Goal: Transaction & Acquisition: Book appointment/travel/reservation

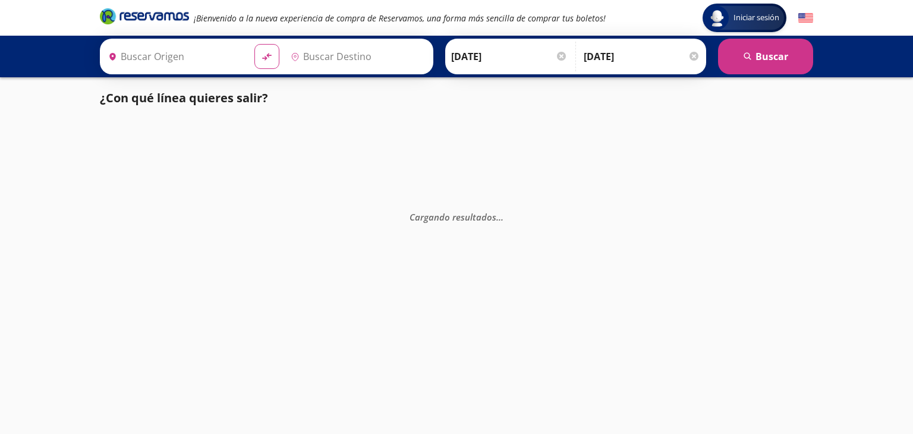
type input "Querétaro, Querétaro"
type input "Manzanillo, Colima"
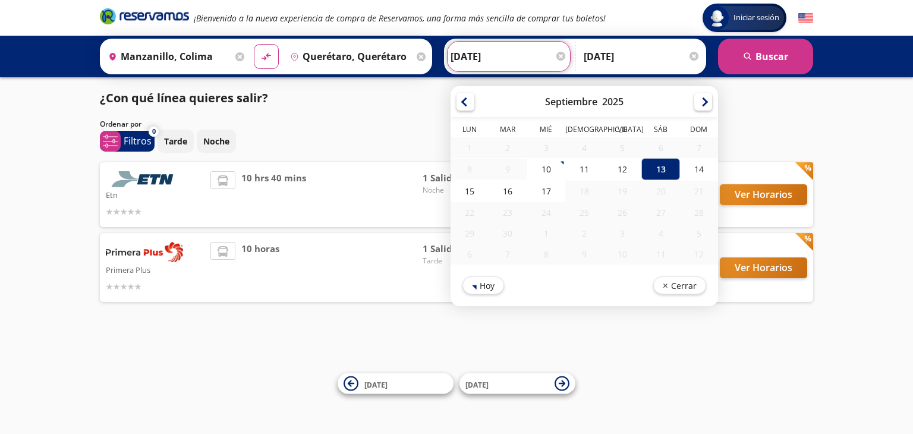
click at [492, 55] on input "[DATE]" at bounding box center [508, 57] width 116 height 30
click at [691, 169] on div "14" at bounding box center [699, 169] width 38 height 22
type input "[DATE]"
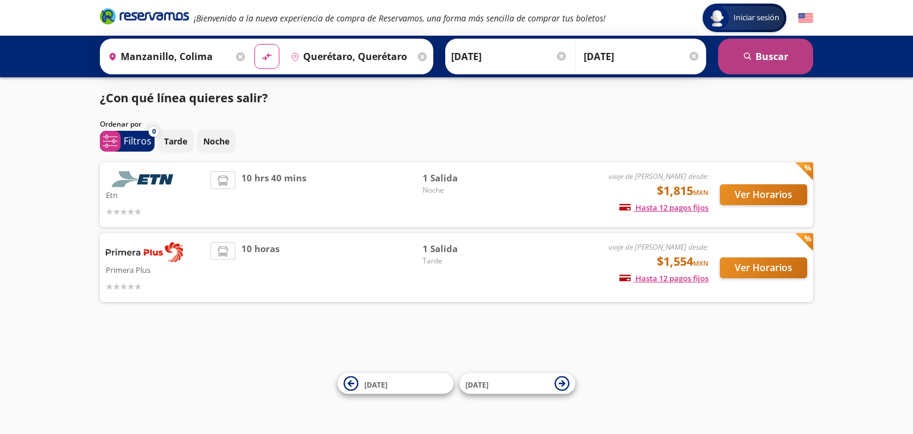
click at [738, 63] on button "search [GEOGRAPHIC_DATA]" at bounding box center [765, 57] width 95 height 36
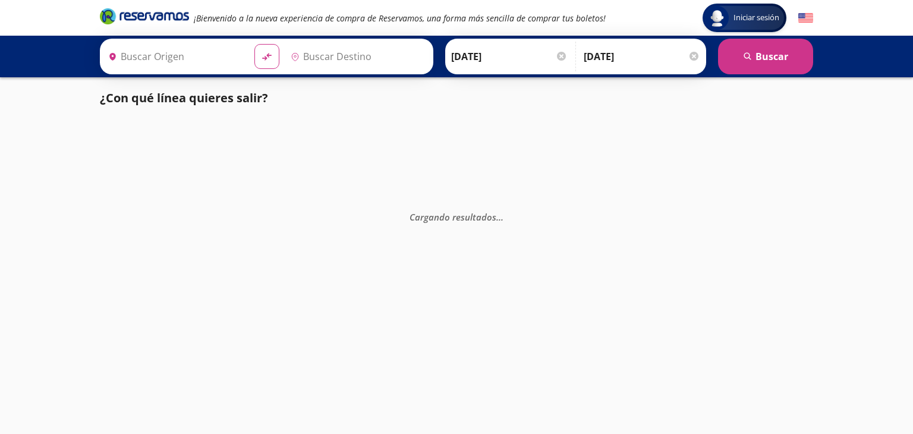
type input "Manzanillo, Colima"
type input "Querétaro, Querétaro"
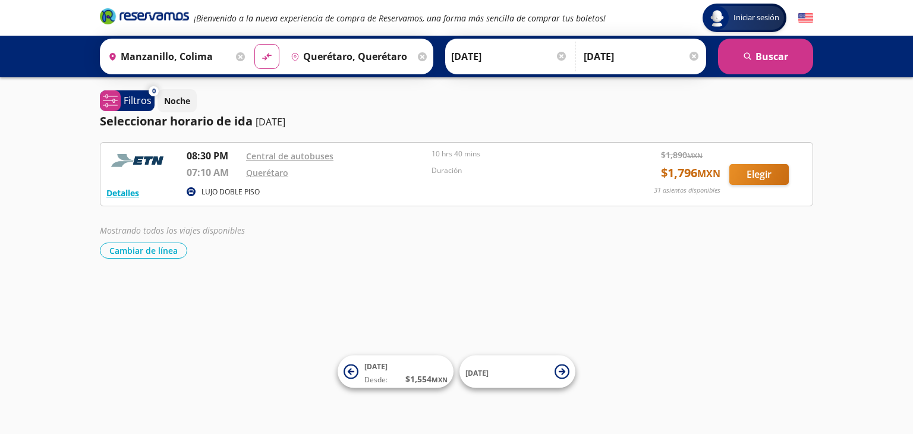
click at [587, 84] on div "Iniciar sesión Iniciar sesión ¡Bienvenido a la nueva experiencia de compra de R…" at bounding box center [456, 217] width 913 height 434
click at [693, 53] on div at bounding box center [693, 56] width 9 height 9
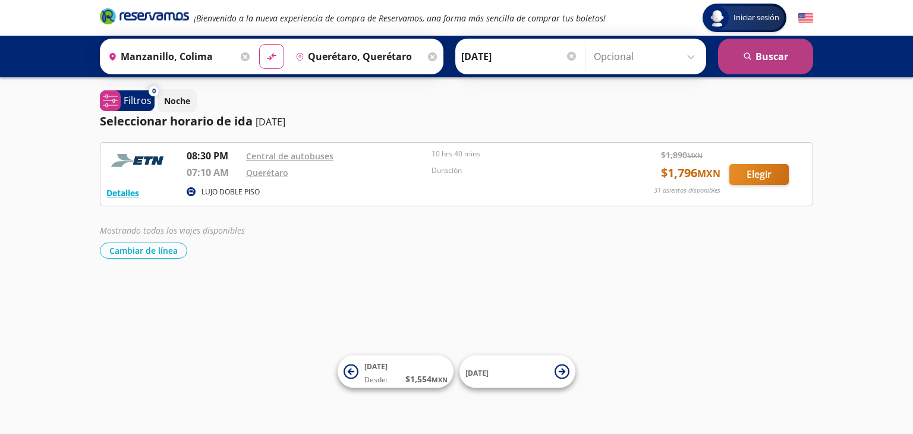
click at [782, 56] on button "search [GEOGRAPHIC_DATA]" at bounding box center [765, 57] width 95 height 36
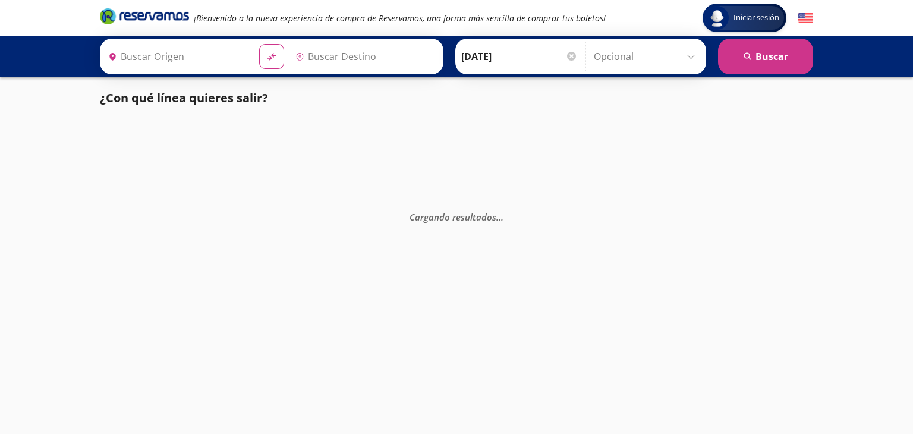
type input "Manzanillo, Colima"
type input "Querétaro, Querétaro"
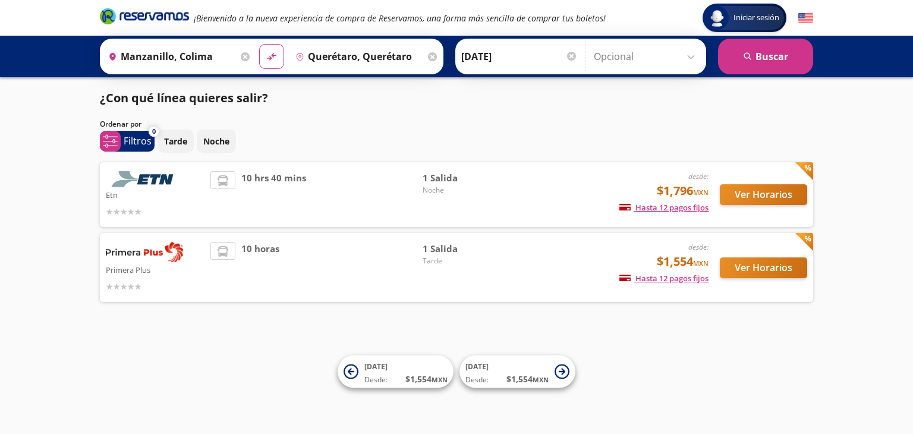
click at [670, 310] on div "Iniciar sesión Iniciar sesión ¡Bienvenido a la nueva experiencia de compra de R…" at bounding box center [456, 217] width 913 height 434
click at [231, 145] on button "Noche" at bounding box center [216, 141] width 39 height 23
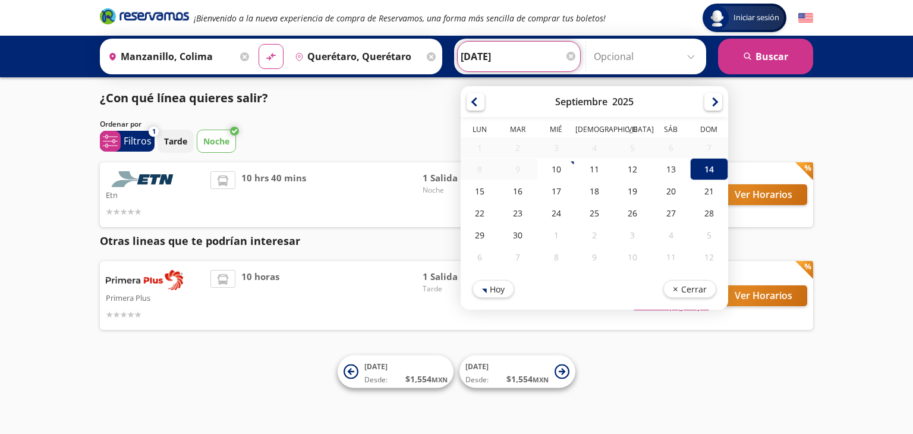
click at [498, 58] on input "[DATE]" at bounding box center [519, 57] width 116 height 30
click at [657, 173] on div "13" at bounding box center [670, 169] width 38 height 22
type input "[DATE]"
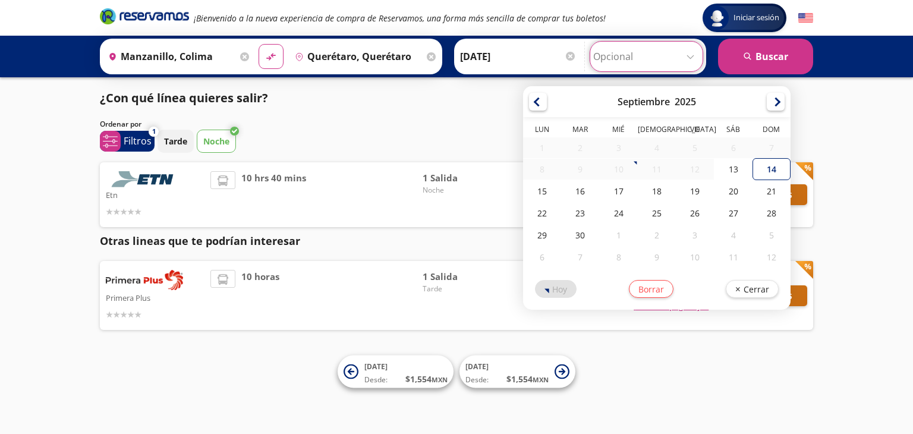
click at [660, 67] on input "Opcional" at bounding box center [646, 57] width 106 height 30
click at [724, 168] on div "13" at bounding box center [733, 169] width 38 height 22
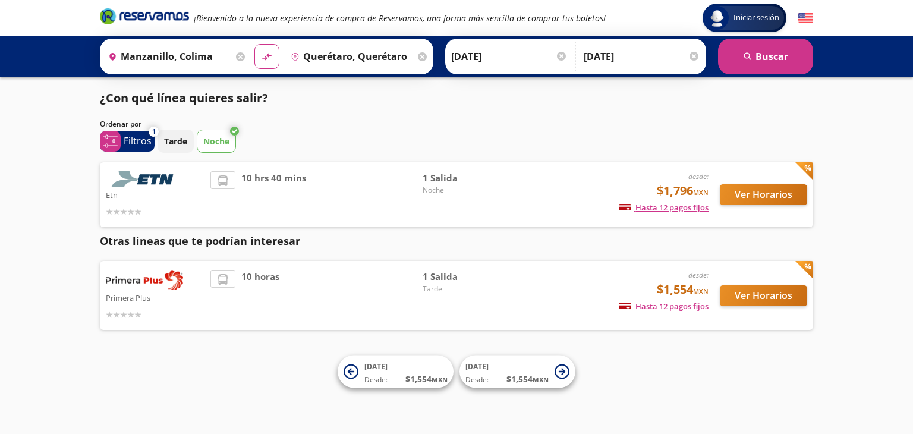
click at [624, 55] on input "[DATE]" at bounding box center [642, 57] width 116 height 30
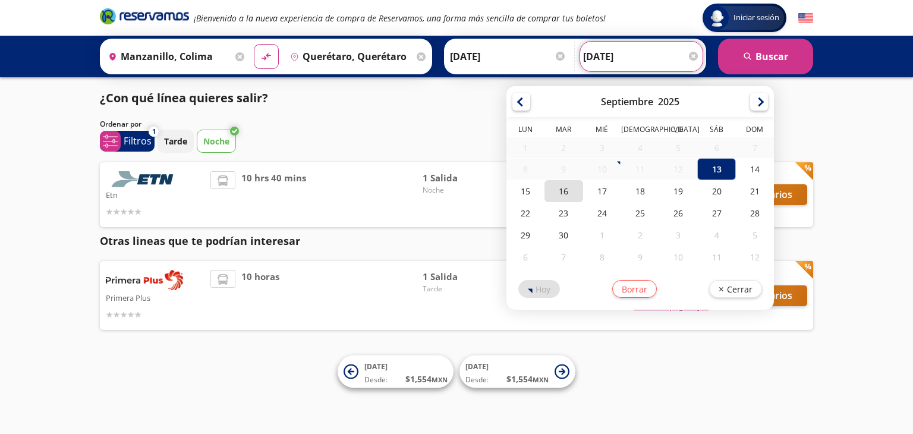
click at [549, 193] on div "16" at bounding box center [564, 191] width 38 height 22
type input "[DATE]"
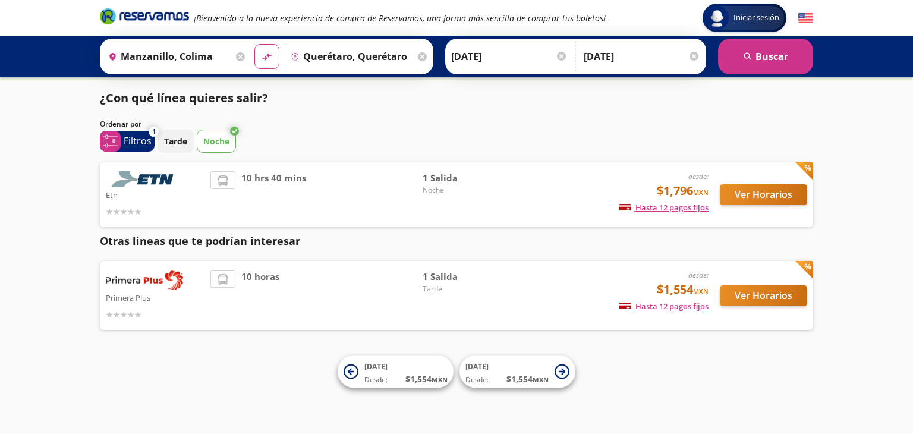
click at [617, 64] on input "[DATE]" at bounding box center [642, 57] width 116 height 30
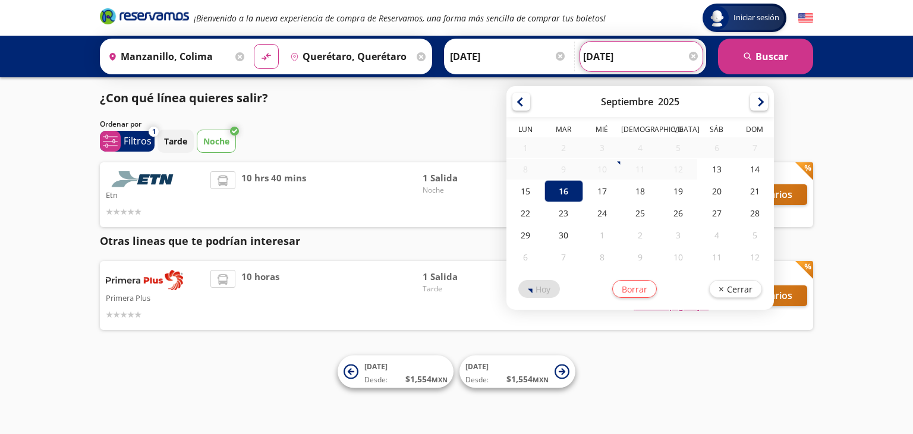
click at [468, 178] on span "1 Salida" at bounding box center [464, 178] width 83 height 14
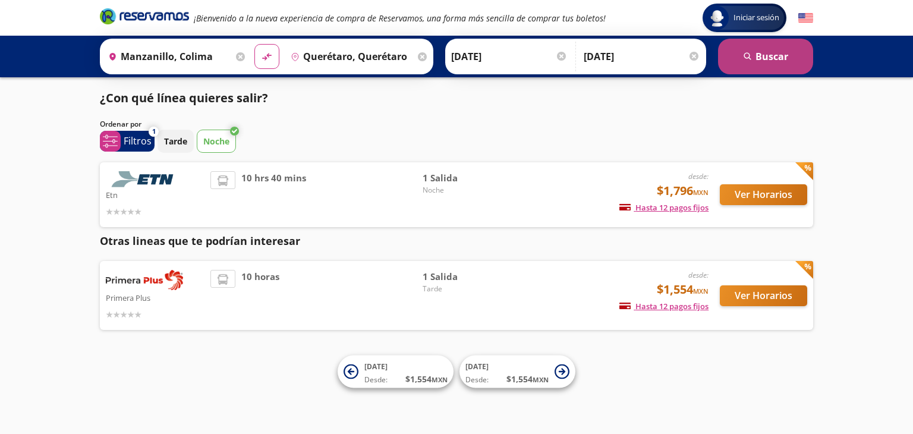
click at [780, 52] on button "search [GEOGRAPHIC_DATA]" at bounding box center [765, 57] width 95 height 36
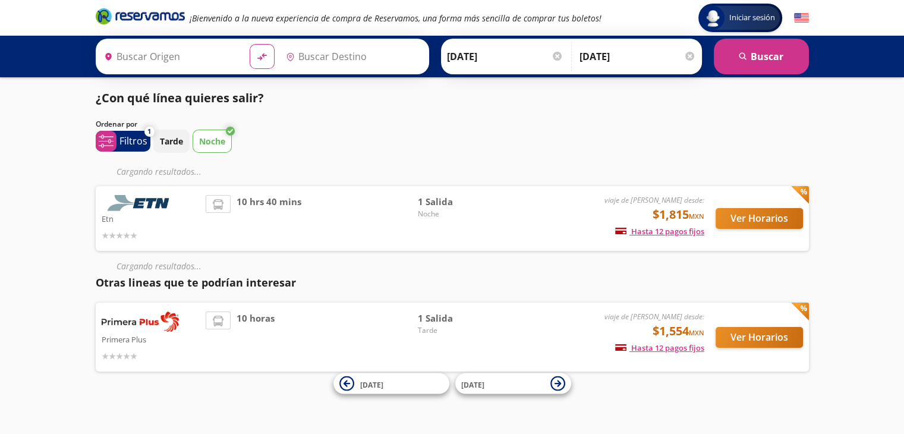
type input "Querétaro, Querétaro"
type input "Manzanillo, Colima"
click at [166, 212] on p "Etn" at bounding box center [151, 218] width 99 height 14
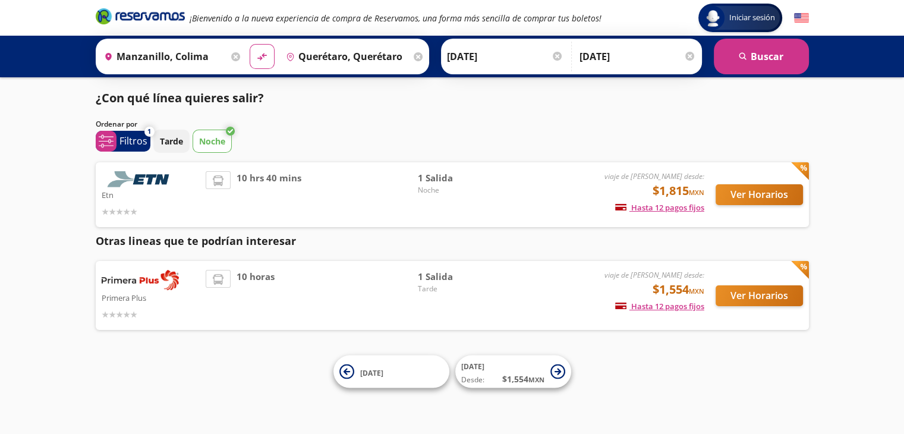
click at [140, 200] on div "Etn" at bounding box center [151, 194] width 99 height 47
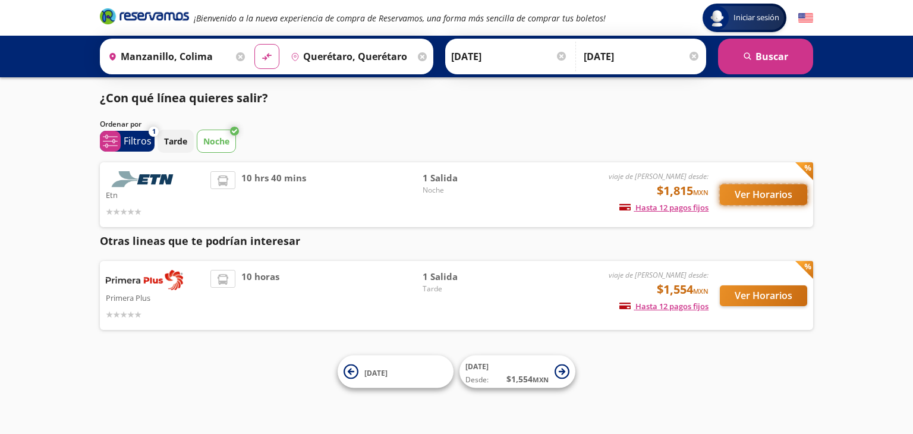
click at [745, 196] on button "Ver Horarios" at bounding box center [763, 194] width 87 height 21
click at [740, 295] on button "Ver Horarios" at bounding box center [763, 295] width 87 height 21
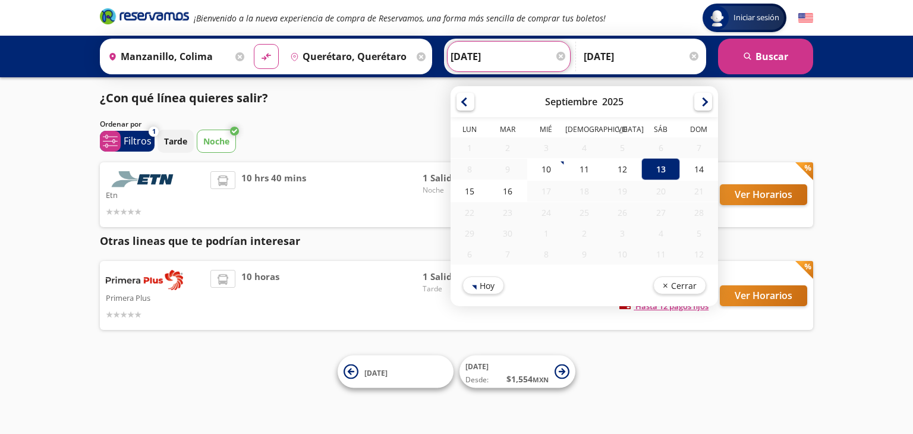
click at [506, 62] on input "[DATE]" at bounding box center [508, 57] width 116 height 30
click at [685, 166] on div "14" at bounding box center [699, 169] width 38 height 22
type input "[DATE]"
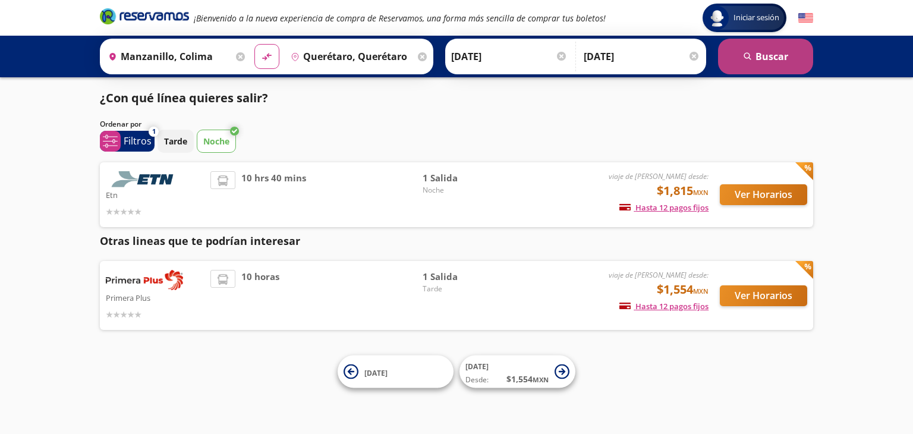
click at [754, 67] on button "search [GEOGRAPHIC_DATA]" at bounding box center [765, 57] width 95 height 36
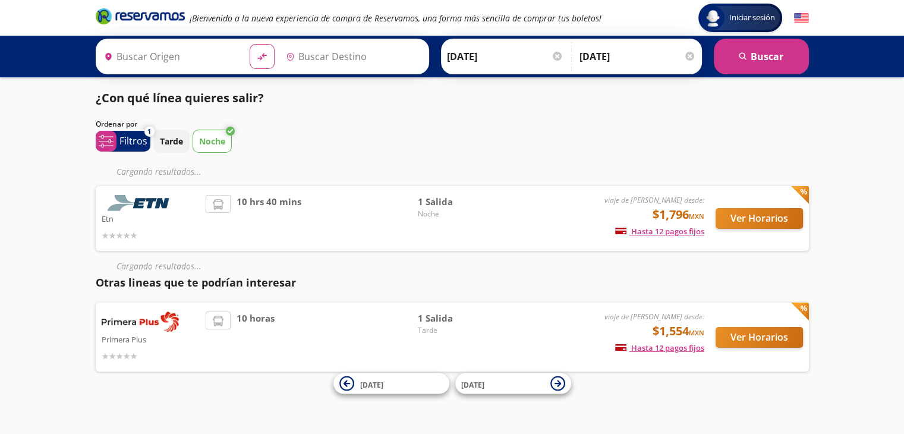
type input "Querétaro, Querétaro"
type input "Manzanillo, Colima"
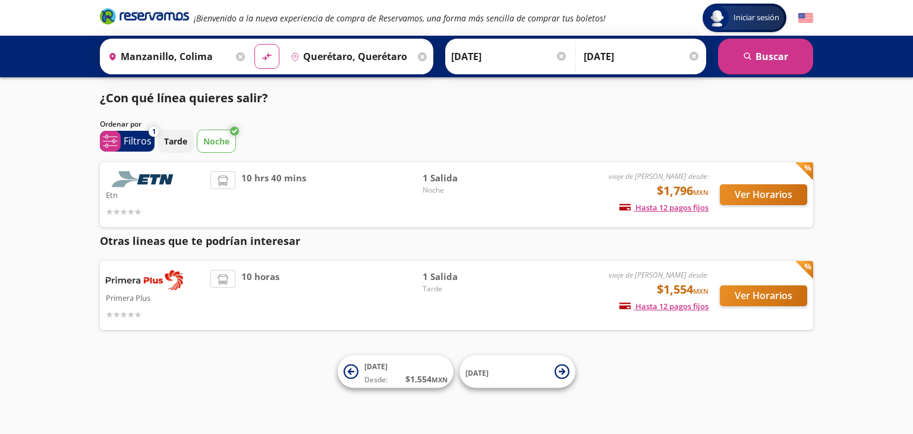
click at [266, 181] on span "10 hrs 40 mins" at bounding box center [273, 194] width 65 height 47
click at [143, 190] on p "Etn" at bounding box center [155, 194] width 99 height 14
click at [752, 200] on button "Ver Horarios" at bounding box center [763, 194] width 87 height 21
click at [765, 298] on button "Ver Horarios" at bounding box center [763, 295] width 87 height 21
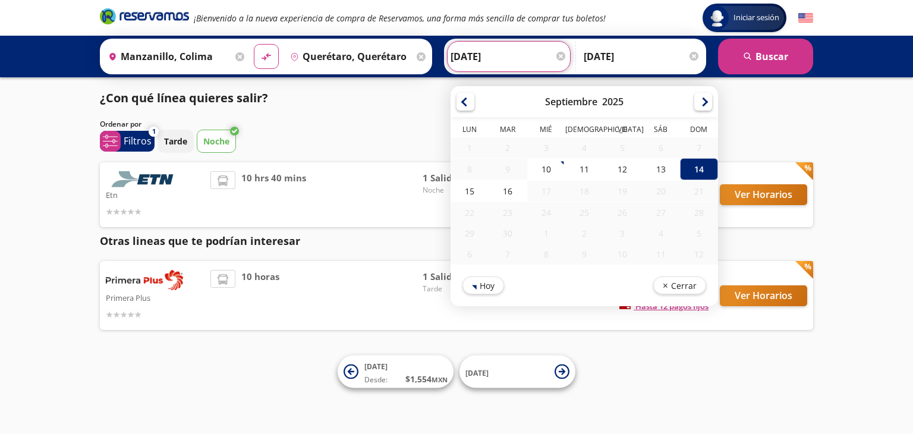
click at [471, 60] on input "[DATE]" at bounding box center [508, 57] width 116 height 30
click at [641, 169] on div "13" at bounding box center [660, 169] width 38 height 22
type input "[DATE]"
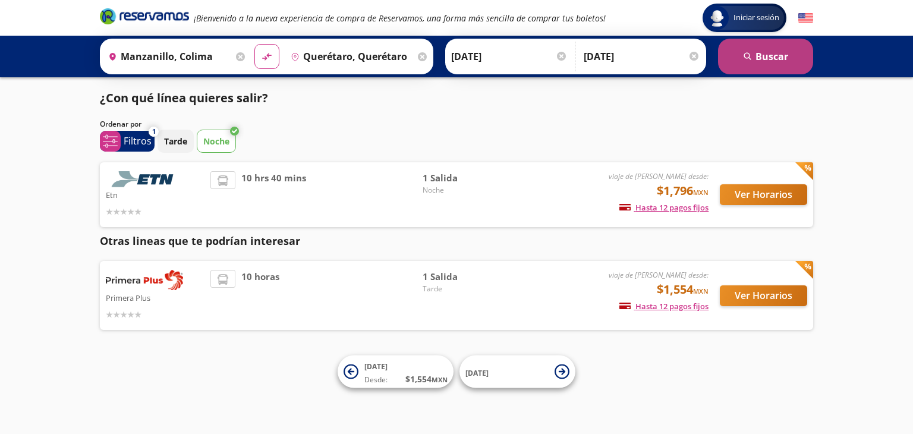
click at [759, 62] on button "search [GEOGRAPHIC_DATA]" at bounding box center [765, 57] width 95 height 36
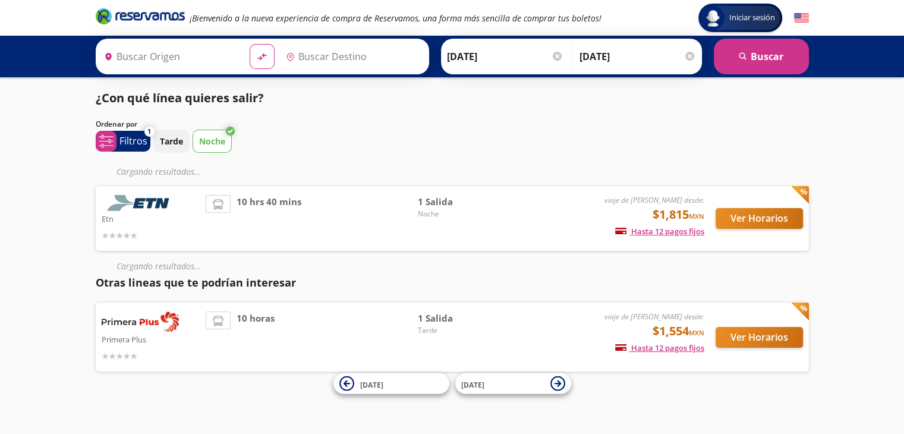
type input "Querétaro, Querétaro"
type input "Manzanillo, Colima"
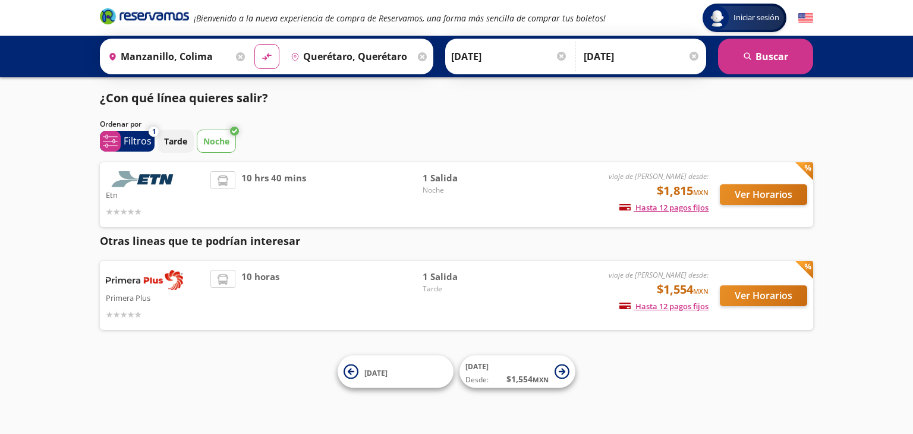
click at [148, 282] on img at bounding box center [144, 280] width 77 height 20
click at [756, 290] on button "Ver Horarios" at bounding box center [763, 295] width 87 height 21
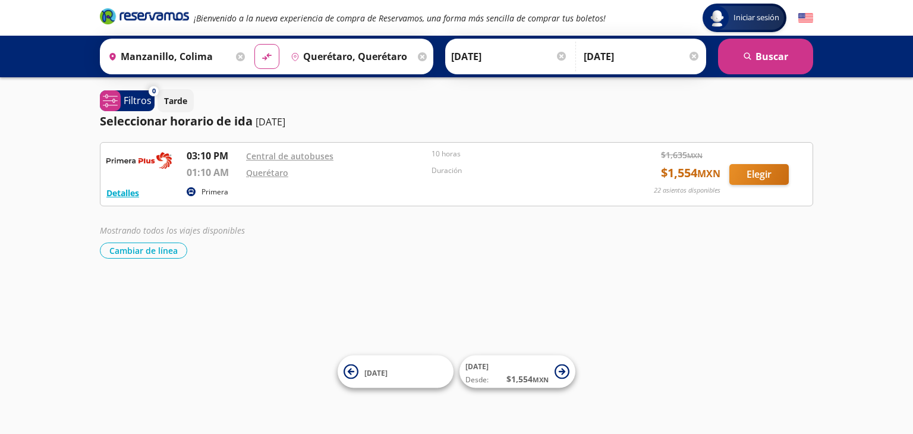
click at [540, 210] on div "Detalles Primera 03:10 PM Central de autobuses 01:10 AM Querétaro 10 horas Dura…" at bounding box center [456, 200] width 713 height 116
click at [736, 49] on button "search [GEOGRAPHIC_DATA]" at bounding box center [765, 57] width 95 height 36
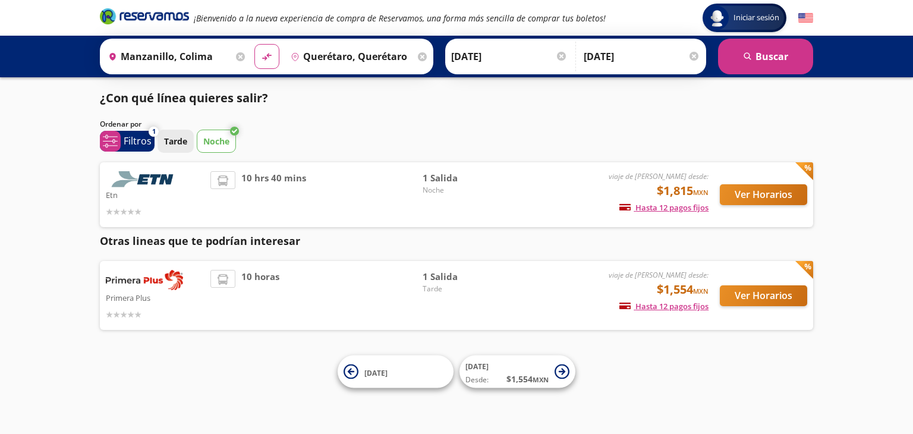
click at [189, 141] on button "Tarde" at bounding box center [175, 141] width 36 height 23
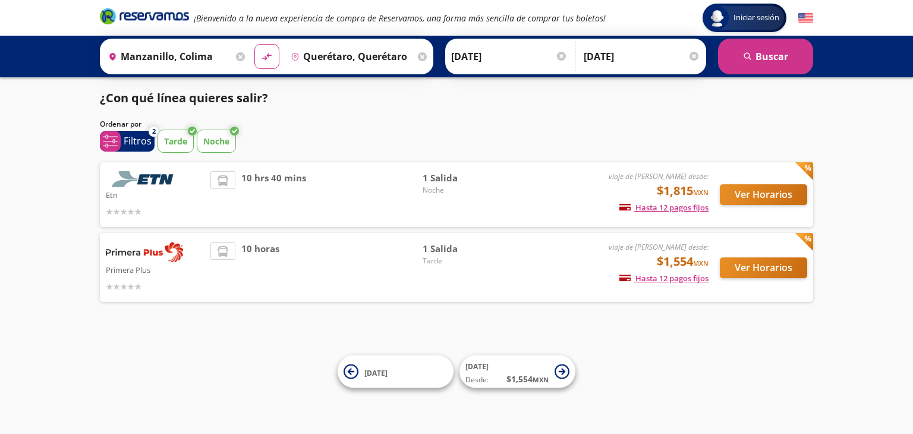
click at [216, 136] on p "Noche" at bounding box center [216, 141] width 26 height 12
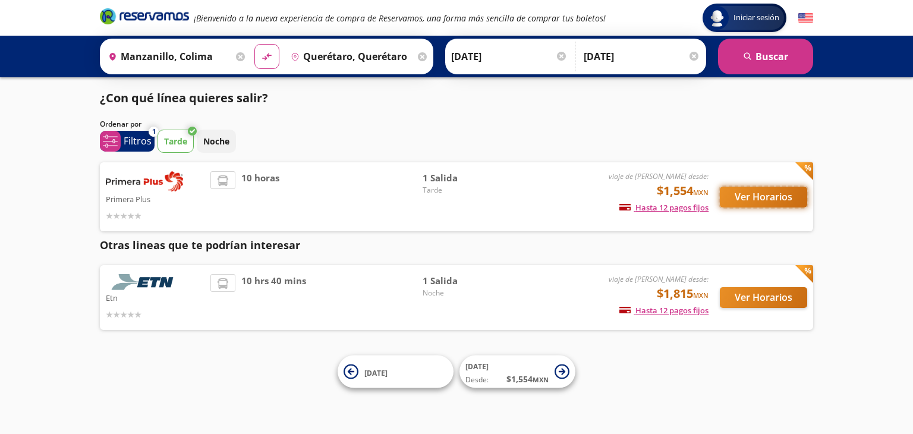
click at [749, 206] on button "Ver Horarios" at bounding box center [763, 197] width 87 height 21
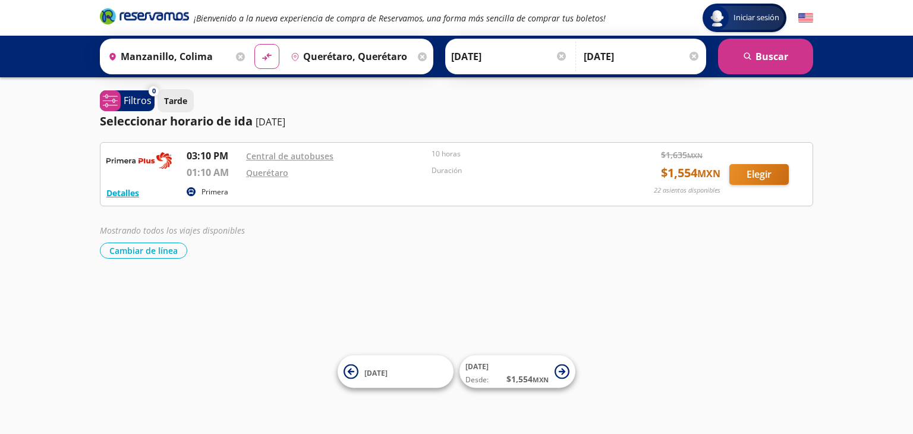
click at [171, 103] on p "Tarde" at bounding box center [175, 100] width 23 height 12
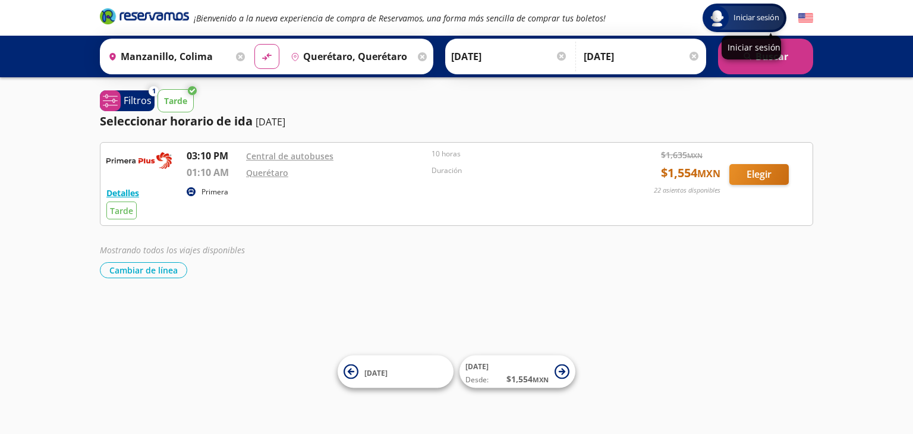
click at [765, 54] on div "Iniciar sesión" at bounding box center [750, 48] width 59 height 24
click at [801, 80] on div "Iniciar sesión Iniciar sesión ¡Bienvenido a la nueva experiencia de compra de R…" at bounding box center [456, 217] width 913 height 434
click at [789, 62] on button "search [GEOGRAPHIC_DATA]" at bounding box center [765, 57] width 95 height 36
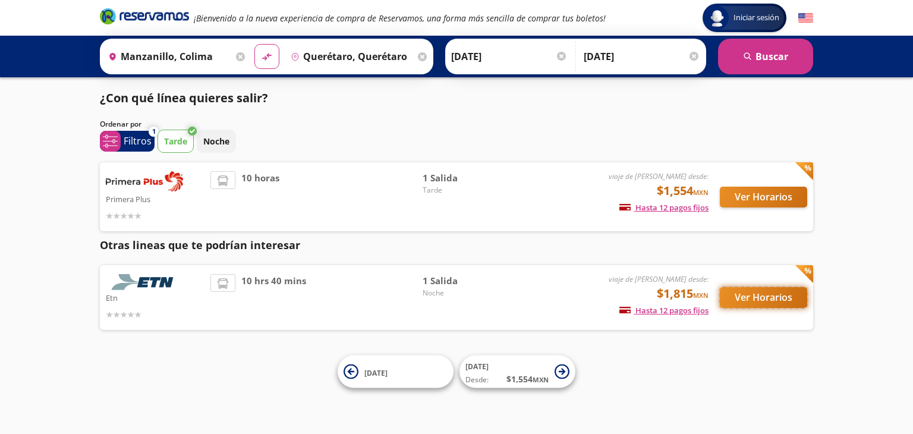
click at [752, 299] on button "Ver Horarios" at bounding box center [763, 297] width 87 height 21
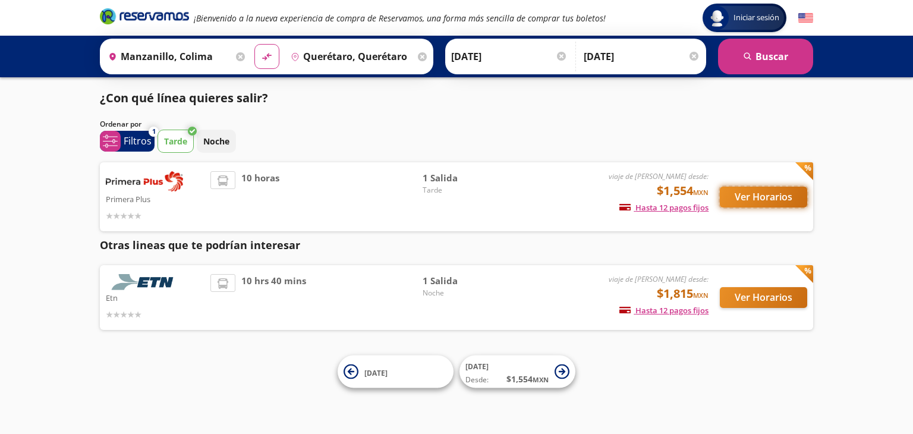
click at [758, 205] on button "Ver Horarios" at bounding box center [763, 197] width 87 height 21
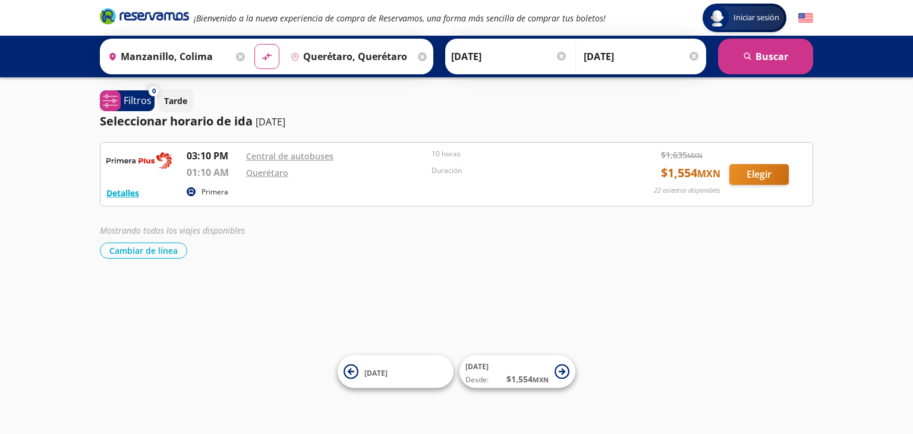
click at [557, 57] on div at bounding box center [561, 56] width 9 height 9
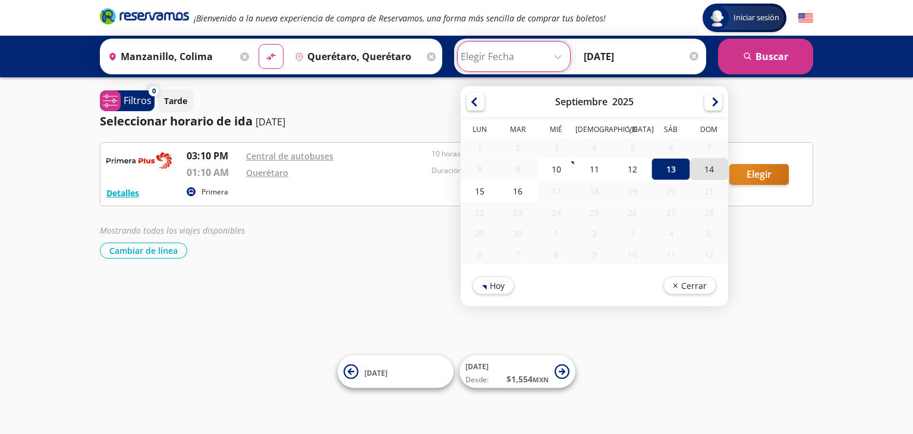
click at [698, 168] on div "14" at bounding box center [709, 169] width 38 height 22
type input "[DATE]"
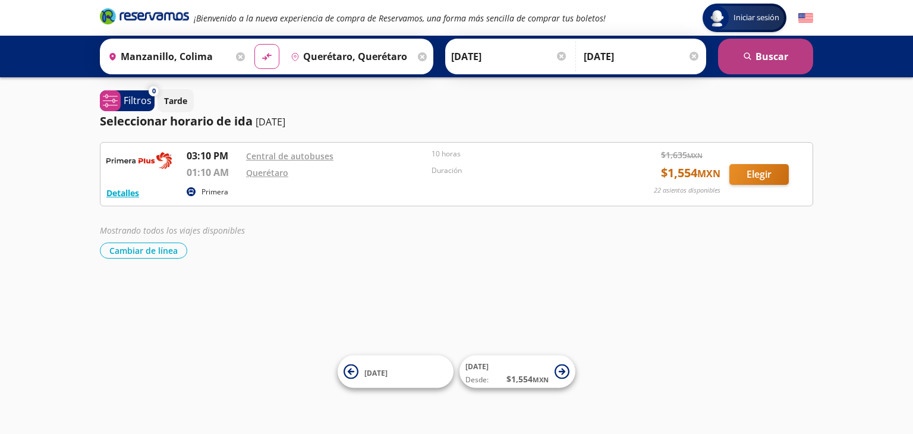
click at [758, 67] on button "search [GEOGRAPHIC_DATA]" at bounding box center [765, 57] width 95 height 36
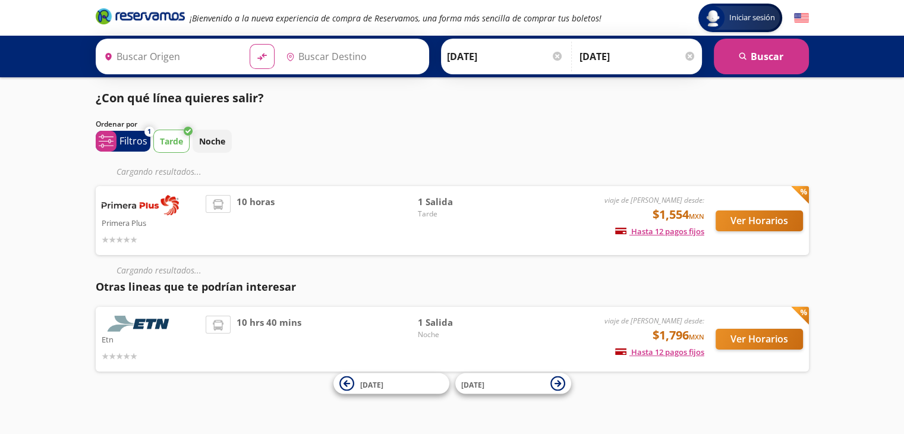
type input "Querétaro, Querétaro"
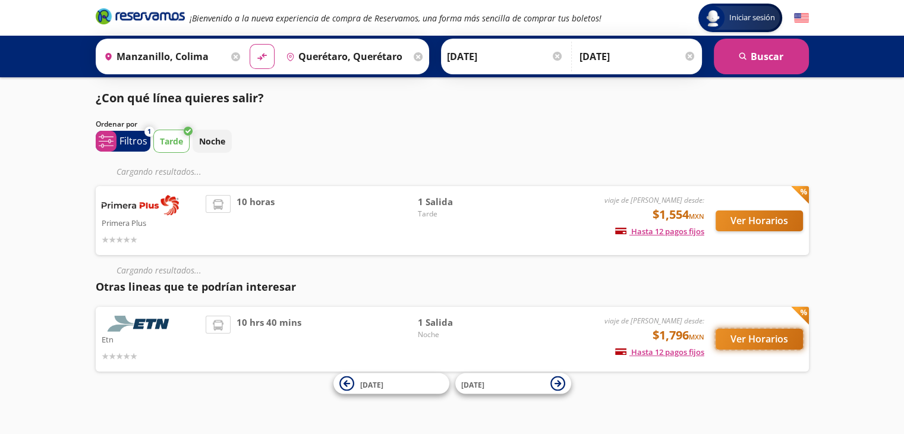
click at [739, 343] on button "Ver Horarios" at bounding box center [759, 339] width 87 height 21
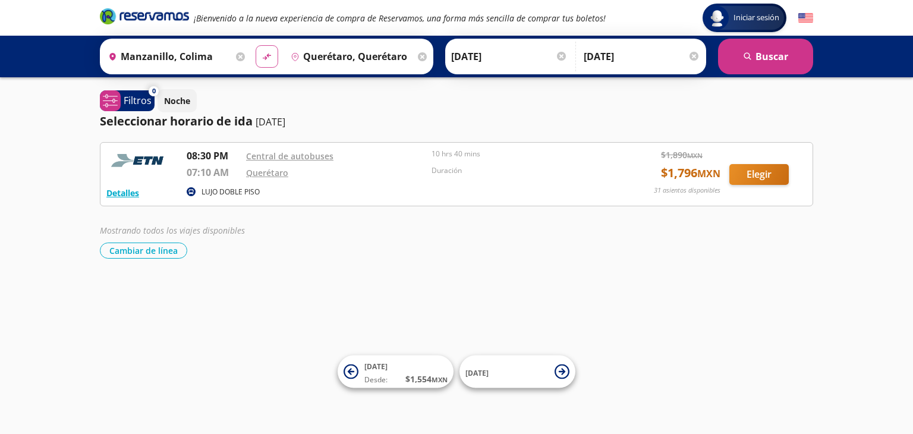
click at [262, 57] on icon at bounding box center [266, 56] width 8 height 7
type input "Querétaro, Querétaro"
type input "Manzanillo, Colima"
click at [745, 47] on button "search [GEOGRAPHIC_DATA]" at bounding box center [765, 57] width 95 height 36
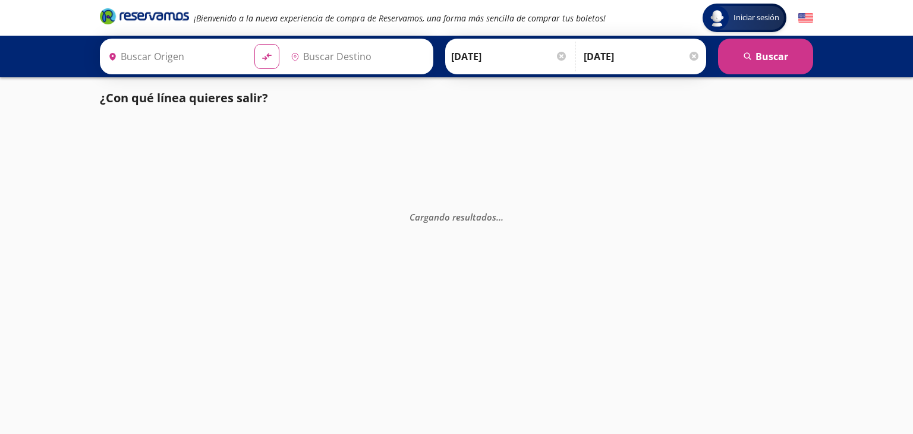
type input "Manzanillo, Colima"
type input "Querétaro, Querétaro"
